Goal: Information Seeking & Learning: Learn about a topic

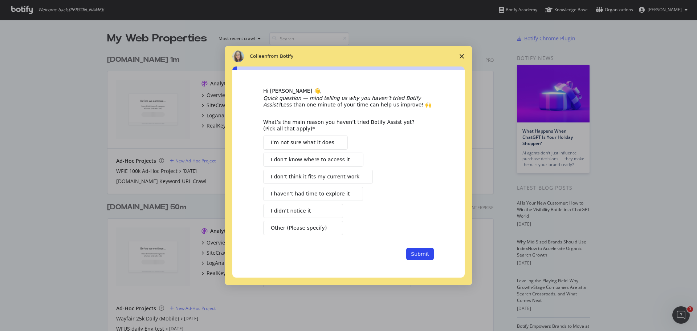
click at [464, 56] on span "Close survey" at bounding box center [461, 56] width 20 height 20
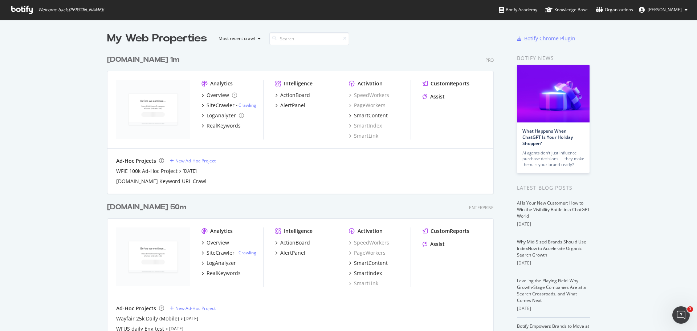
click at [125, 208] on div "[DOMAIN_NAME] 50m" at bounding box center [146, 207] width 79 height 11
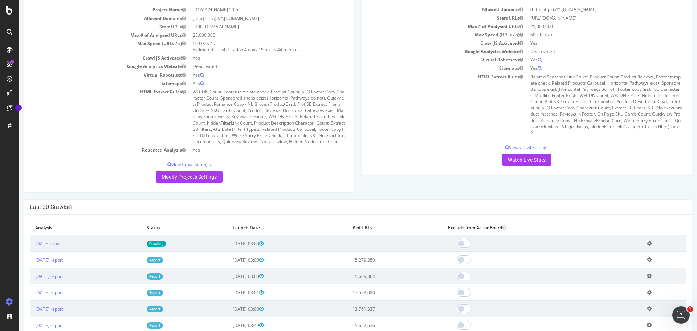
scroll to position [78, 0]
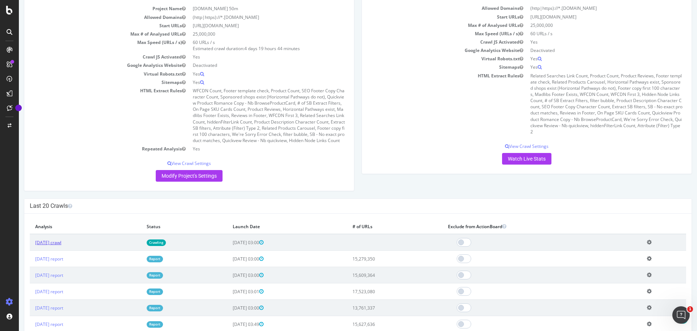
click at [61, 245] on link "[DATE] crawl" at bounding box center [48, 242] width 26 height 6
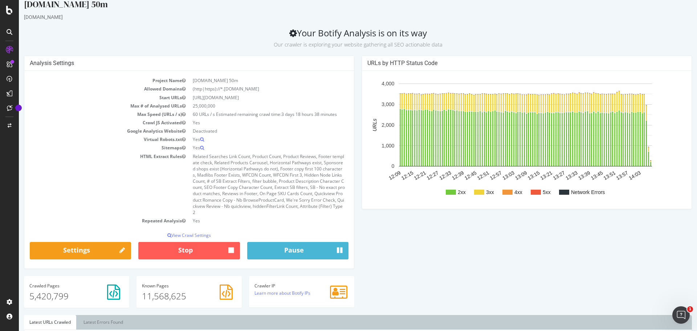
scroll to position [10, 0]
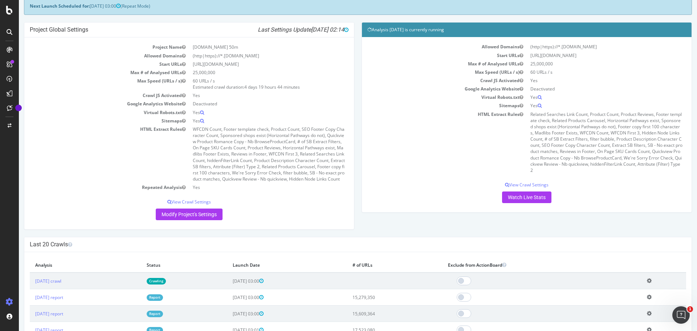
scroll to position [41, 0]
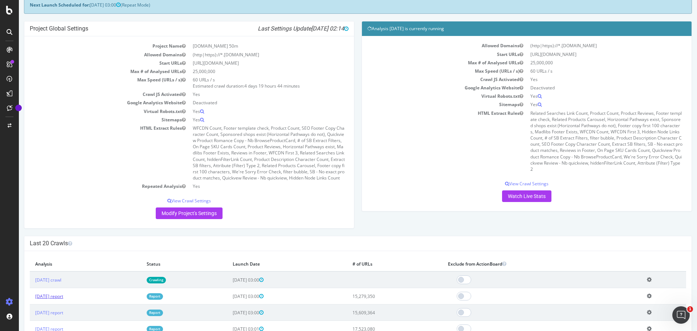
click at [63, 299] on link "[DATE] report" at bounding box center [49, 296] width 28 height 6
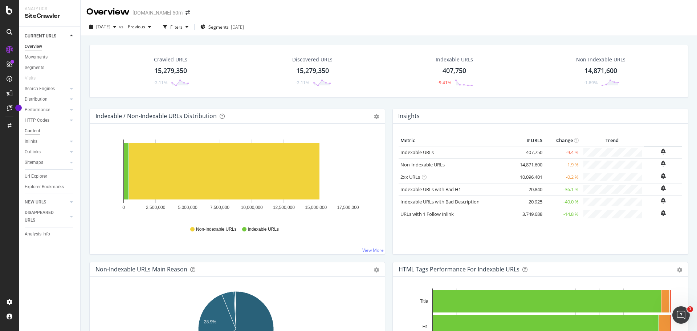
click at [40, 132] on div "Content" at bounding box center [33, 131] width 16 height 8
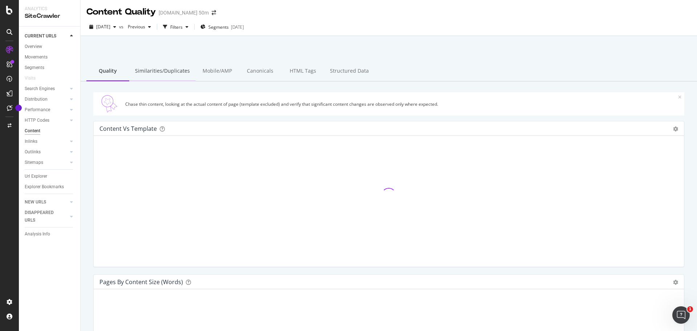
click at [180, 70] on div "Similarities/Duplicates" at bounding box center [162, 71] width 66 height 20
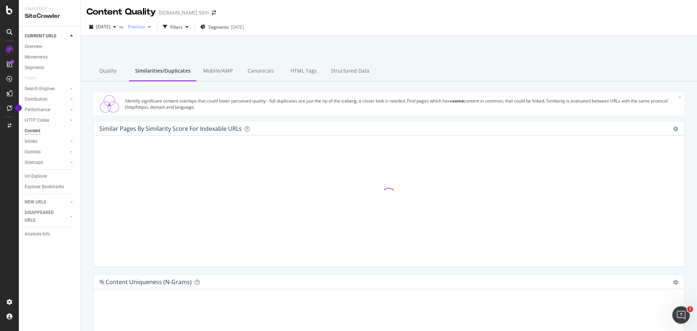
click at [151, 28] on icon "button" at bounding box center [149, 27] width 3 height 4
click at [167, 41] on div "[DATE]" at bounding box center [157, 38] width 36 height 7
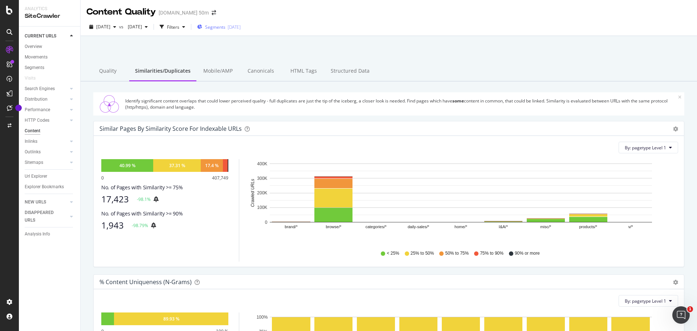
click at [241, 26] on div "Segments [DATE]" at bounding box center [219, 27] width 44 height 6
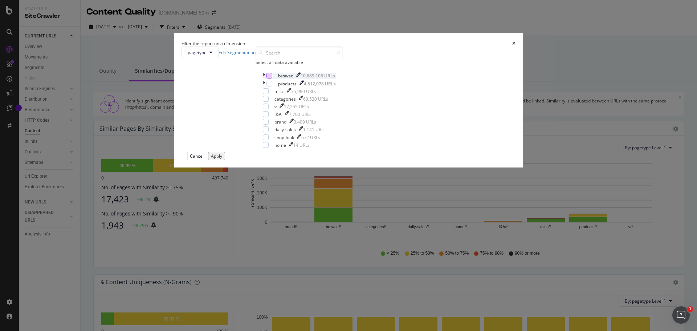
click at [272, 78] on div "modal" at bounding box center [269, 76] width 6 height 6
click at [222, 159] on div "Apply" at bounding box center [216, 156] width 11 height 6
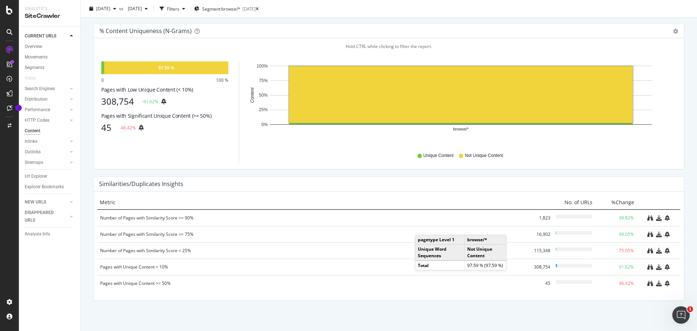
scroll to position [250, 0]
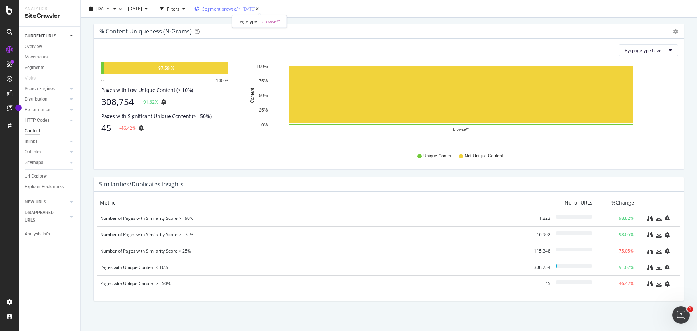
click at [240, 11] on span "Segment: browse/*" at bounding box center [221, 9] width 38 height 6
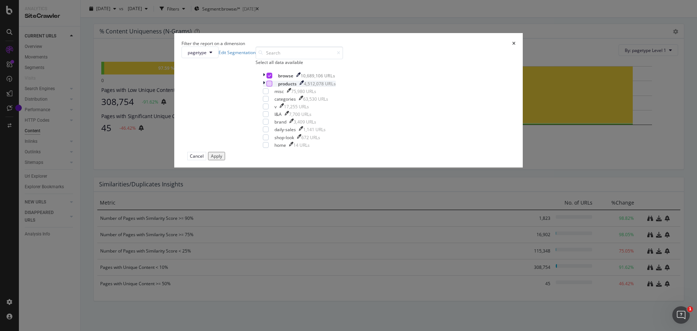
click at [272, 86] on div "modal" at bounding box center [269, 84] width 6 height 6
click at [271, 77] on icon "modal" at bounding box center [269, 76] width 3 height 4
click at [222, 159] on div "Apply" at bounding box center [216, 156] width 11 height 6
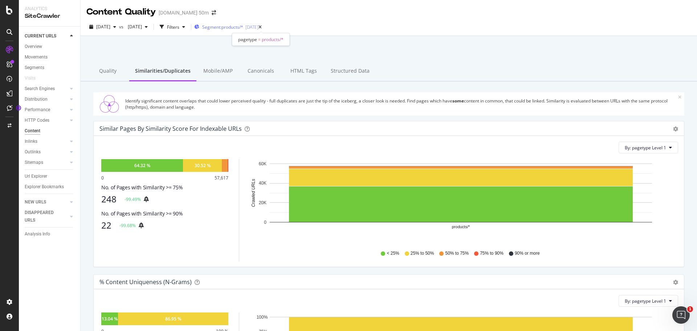
click at [243, 26] on span "Segment: products/*" at bounding box center [222, 27] width 41 height 6
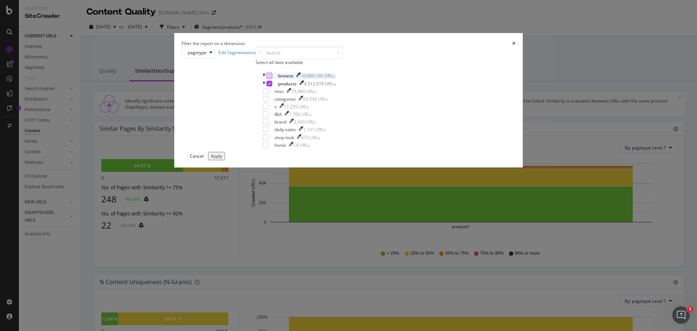
click at [272, 78] on div "modal" at bounding box center [269, 76] width 6 height 6
click at [222, 159] on div "Apply" at bounding box center [216, 156] width 11 height 6
